Goal: Transaction & Acquisition: Purchase product/service

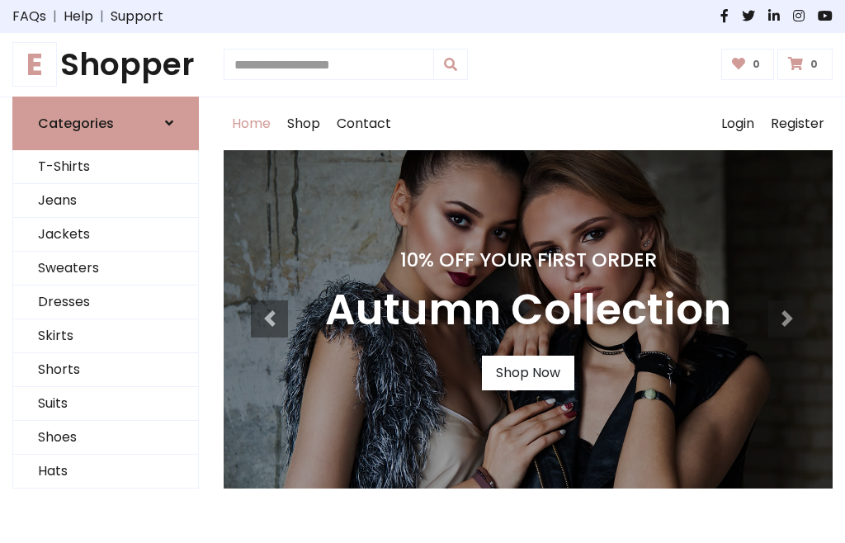
click at [423, 272] on h4 "10% Off Your First Order" at bounding box center [528, 259] width 406 height 23
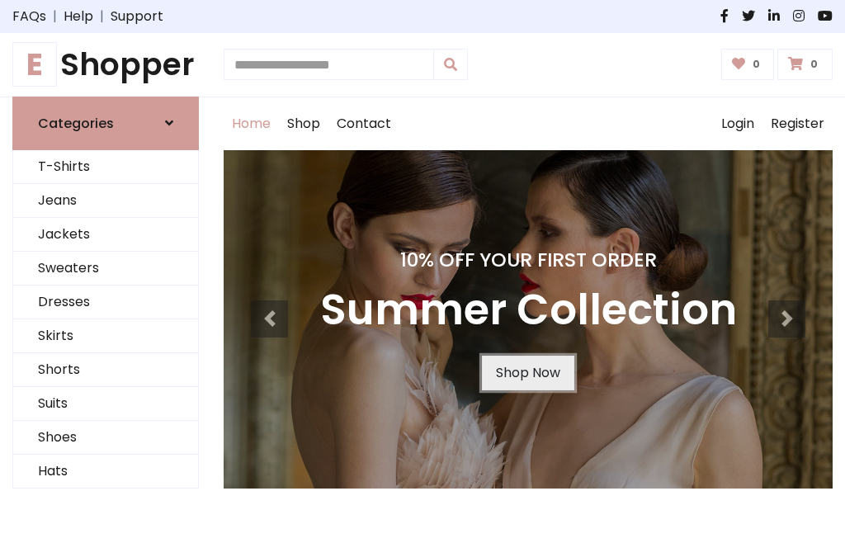
click at [527, 372] on link "Shop Now" at bounding box center [528, 373] width 92 height 35
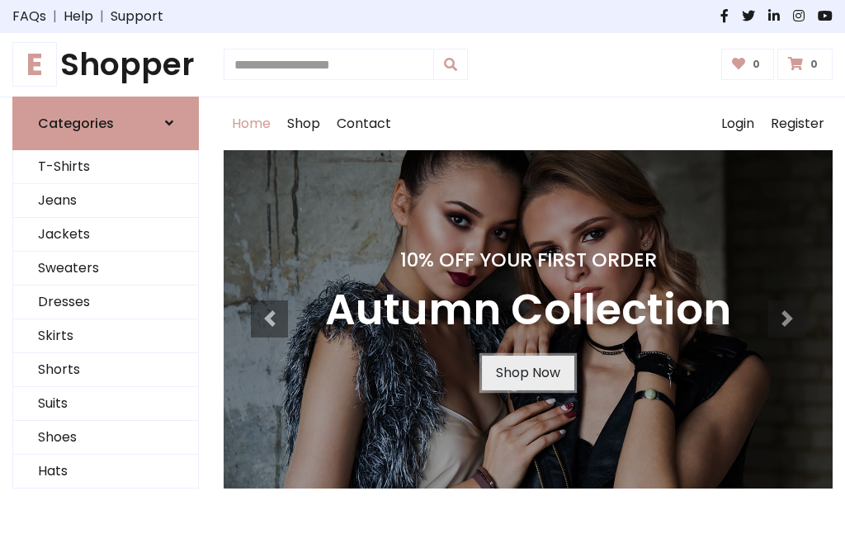
click at [527, 372] on link "Shop Now" at bounding box center [528, 373] width 92 height 35
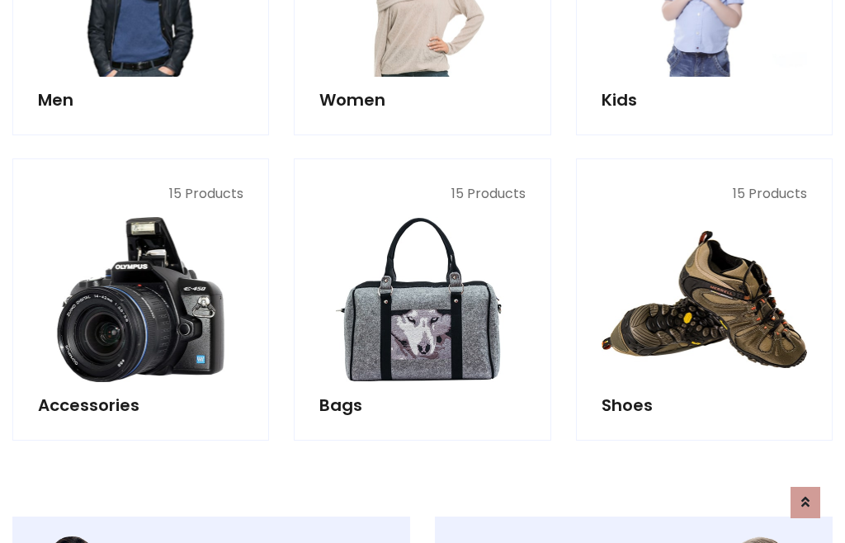
scroll to position [1646, 0]
